Goal: Task Accomplishment & Management: Manage account settings

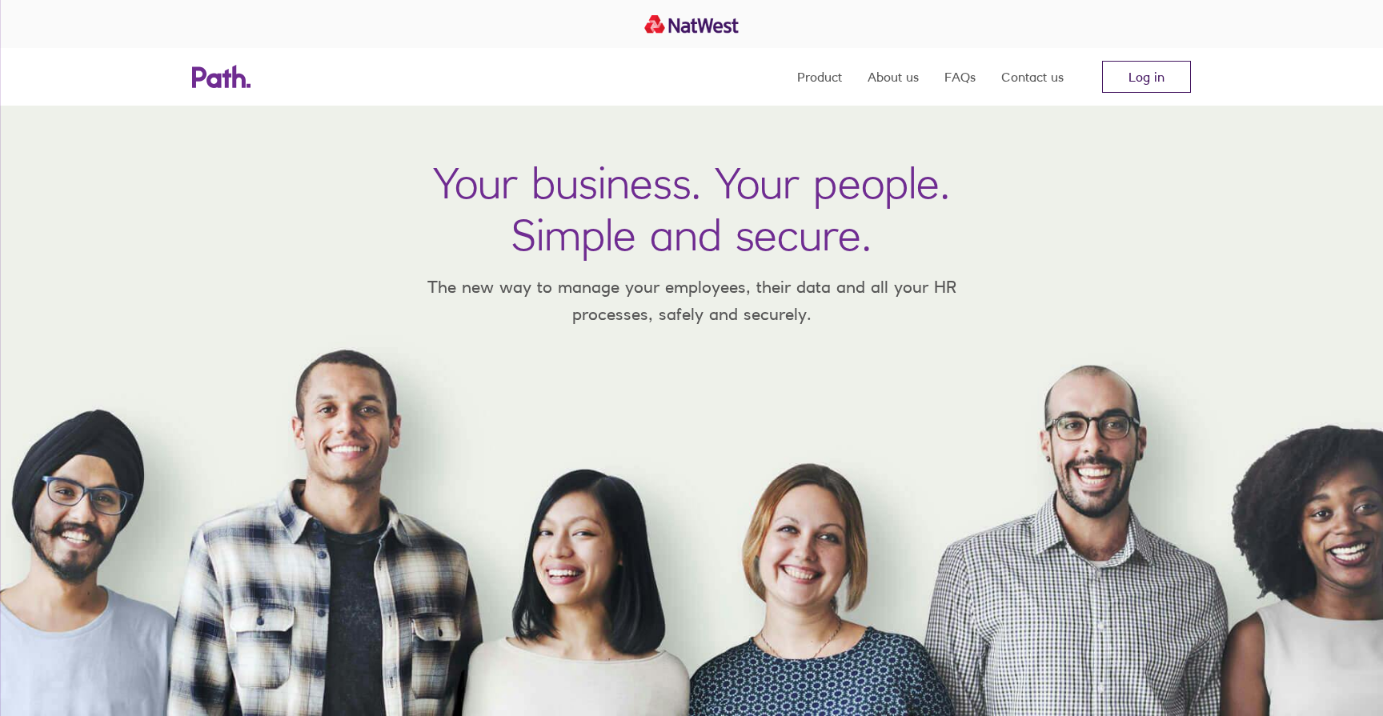
click at [1151, 86] on link "Log in" at bounding box center [1146, 77] width 89 height 32
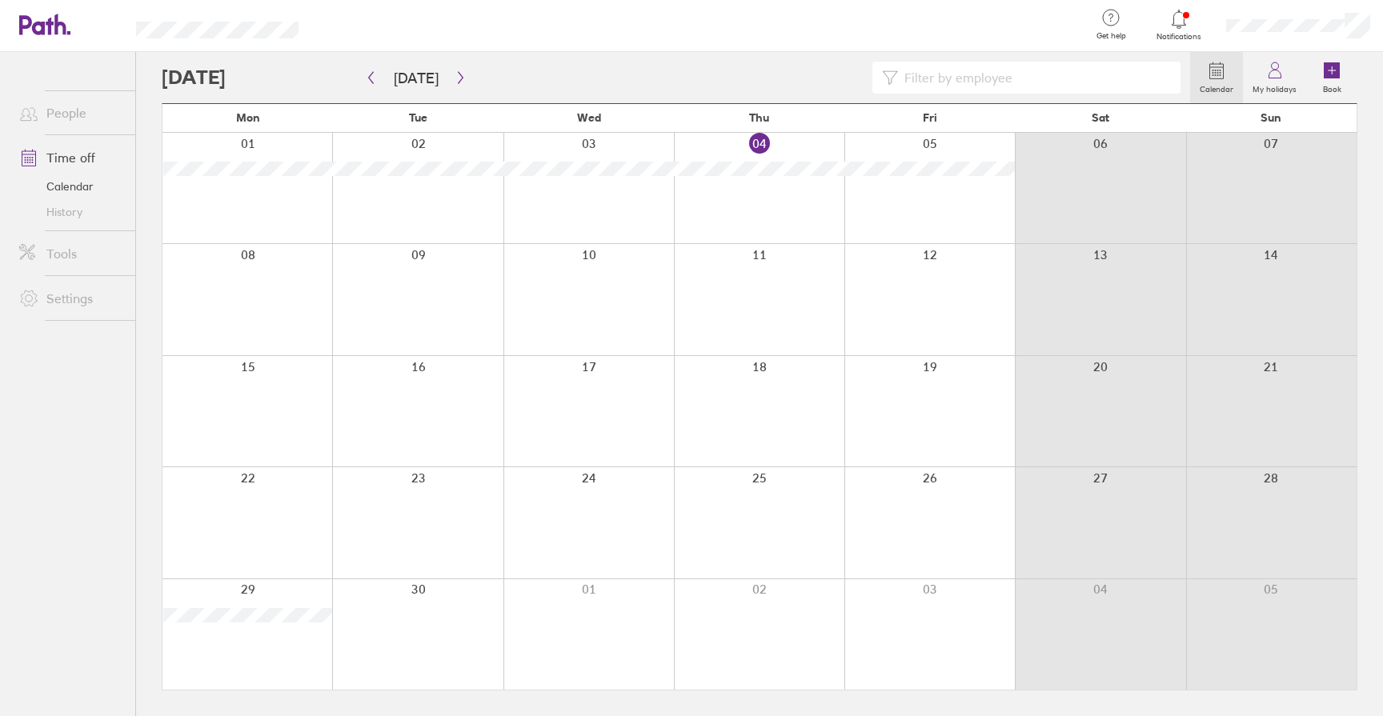
click at [448, 389] on div at bounding box center [417, 411] width 170 height 110
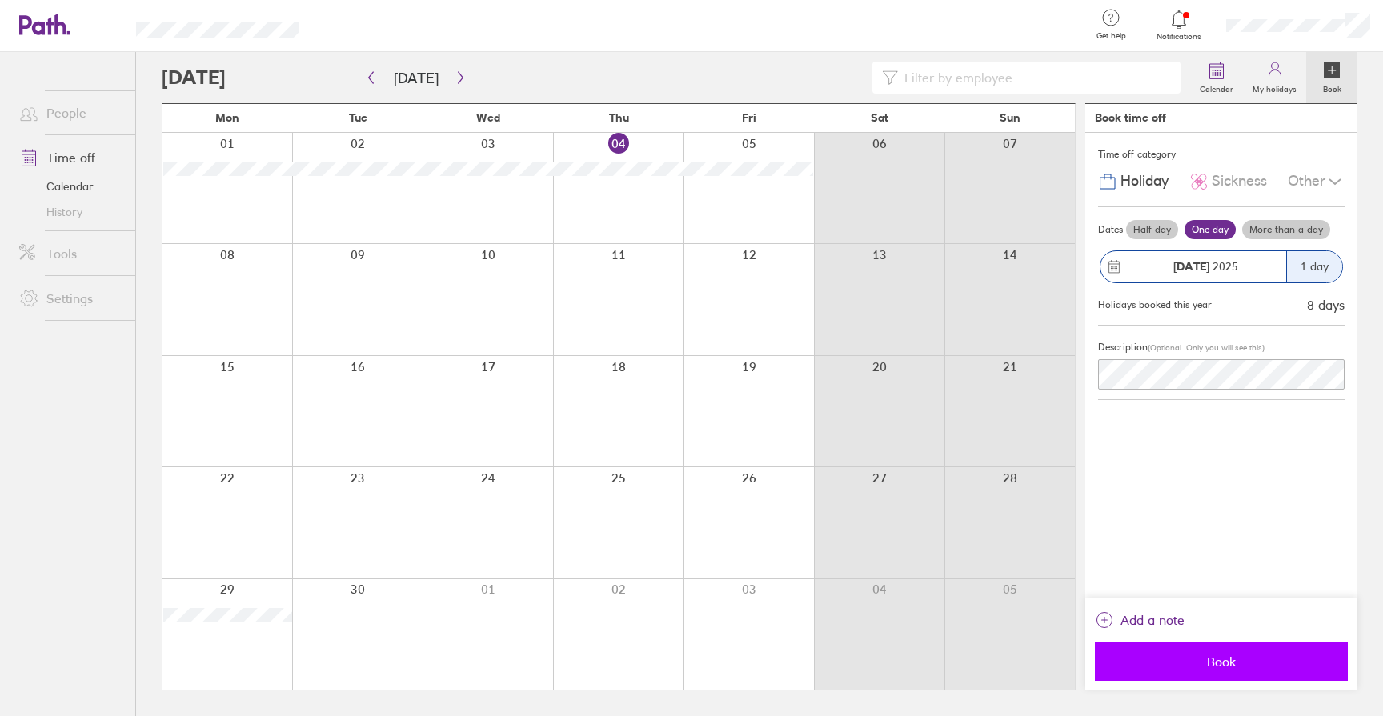
click at [1246, 660] on span "Book" at bounding box center [1221, 662] width 231 height 14
